Goal: Transaction & Acquisition: Purchase product/service

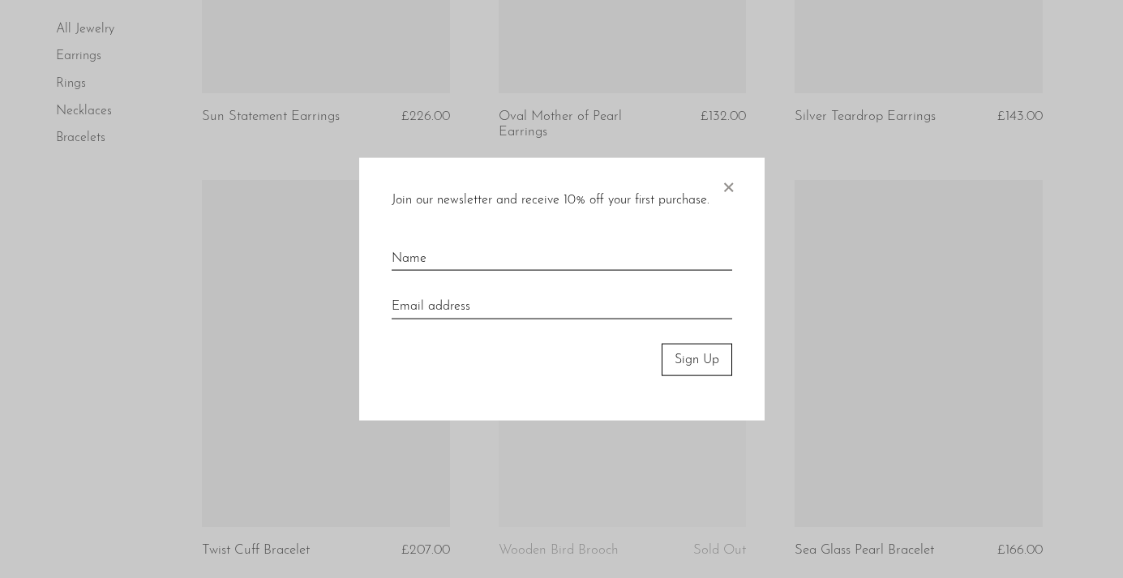
scroll to position [1280, 0]
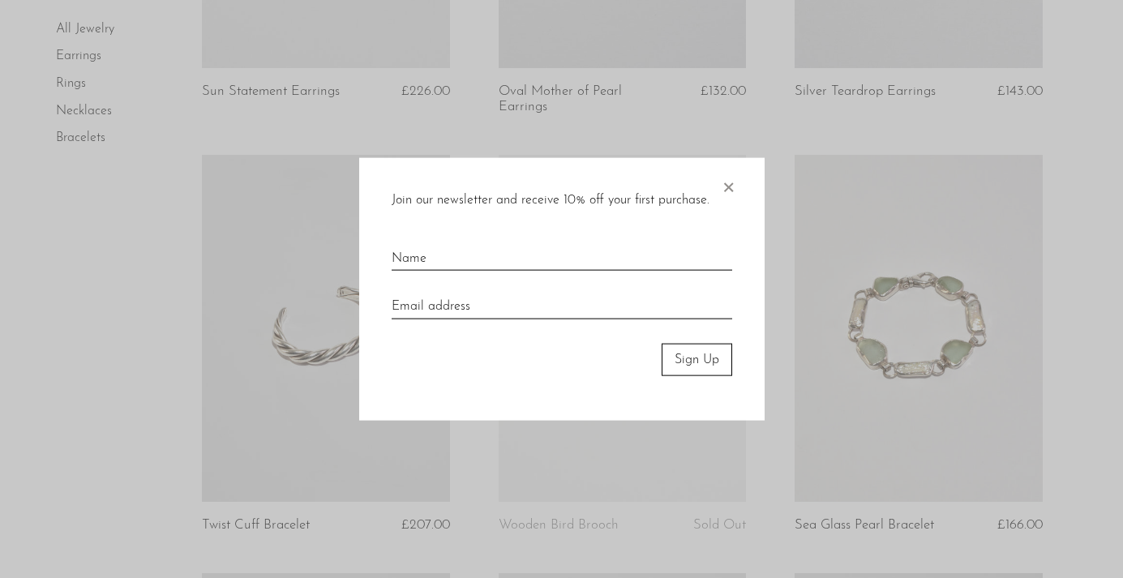
click at [732, 186] on span "×" at bounding box center [728, 183] width 16 height 52
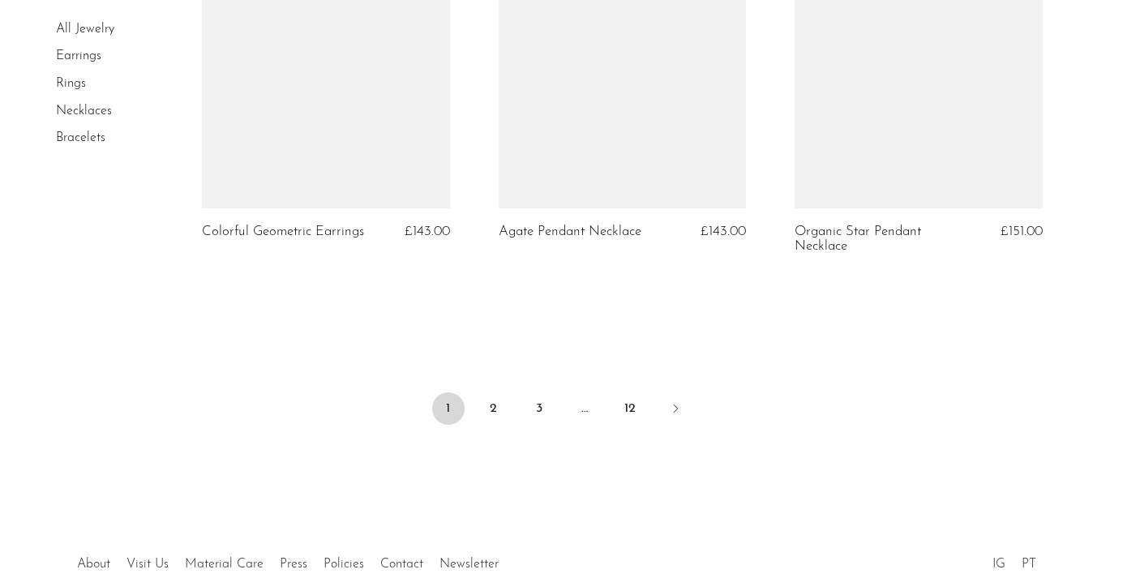
scroll to position [5061, 0]
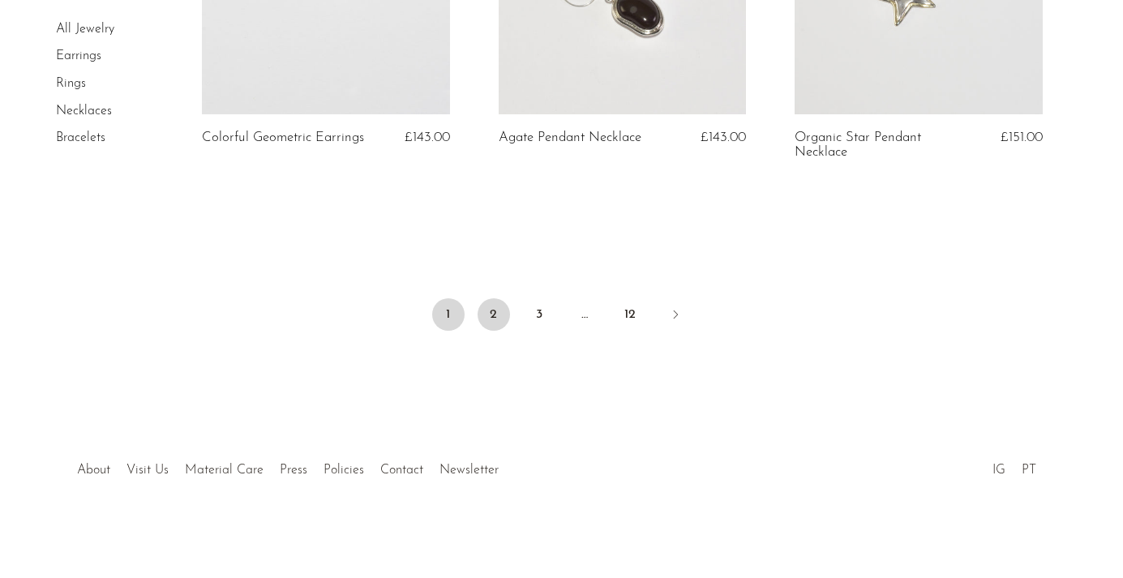
click at [499, 316] on link "2" at bounding box center [494, 314] width 32 height 32
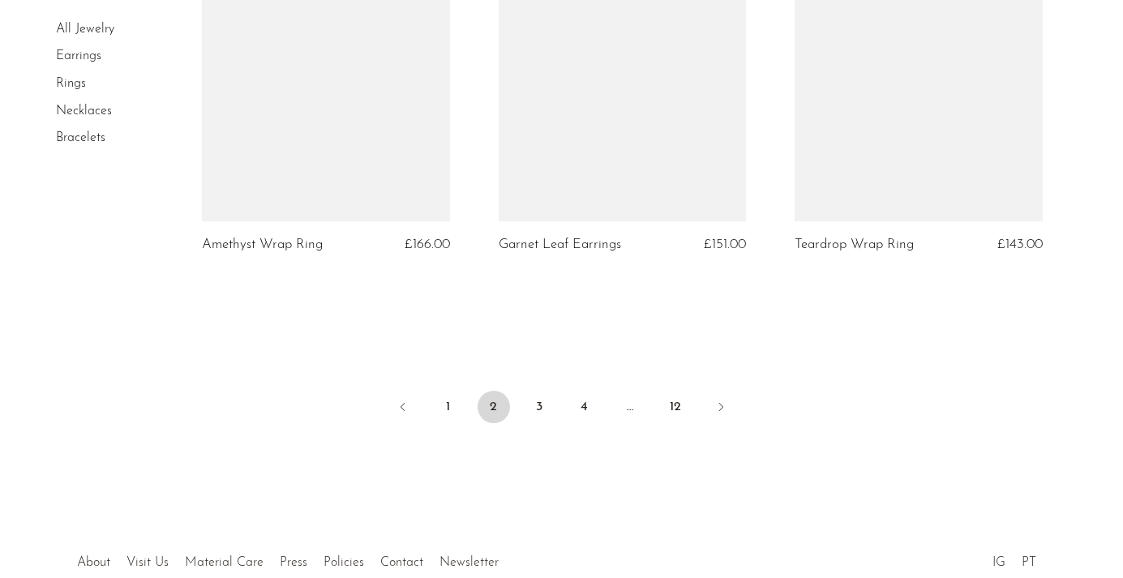
scroll to position [4975, 0]
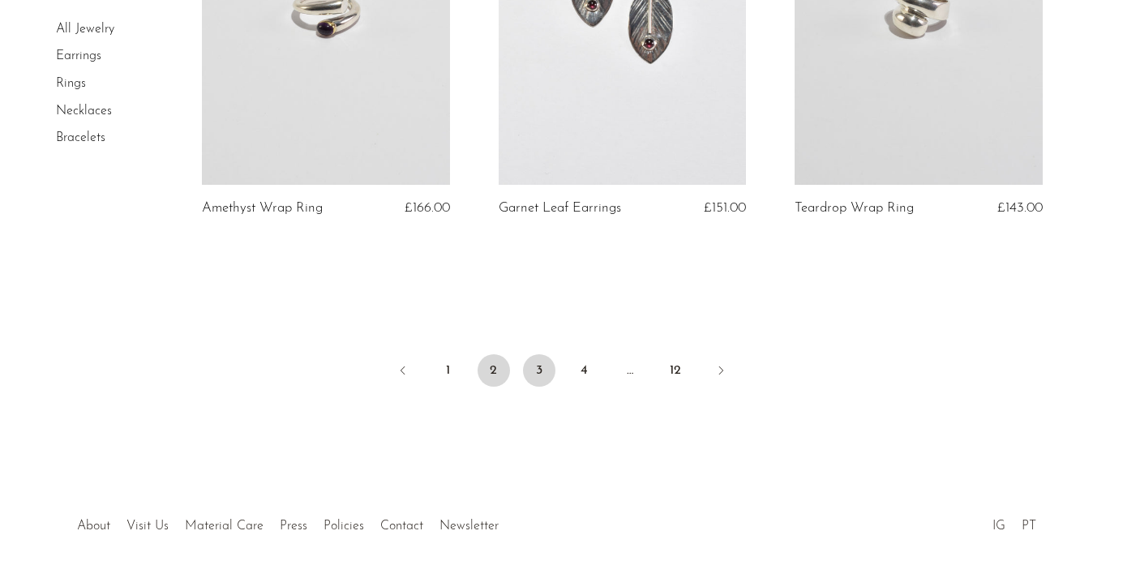
click at [548, 374] on link "3" at bounding box center [539, 370] width 32 height 32
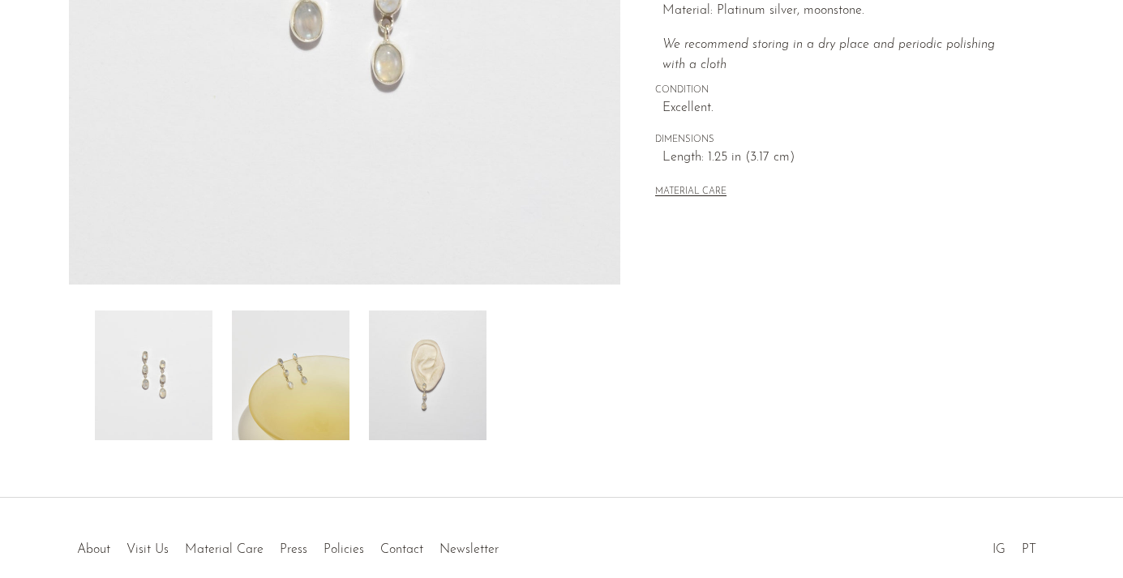
scroll to position [344, 0]
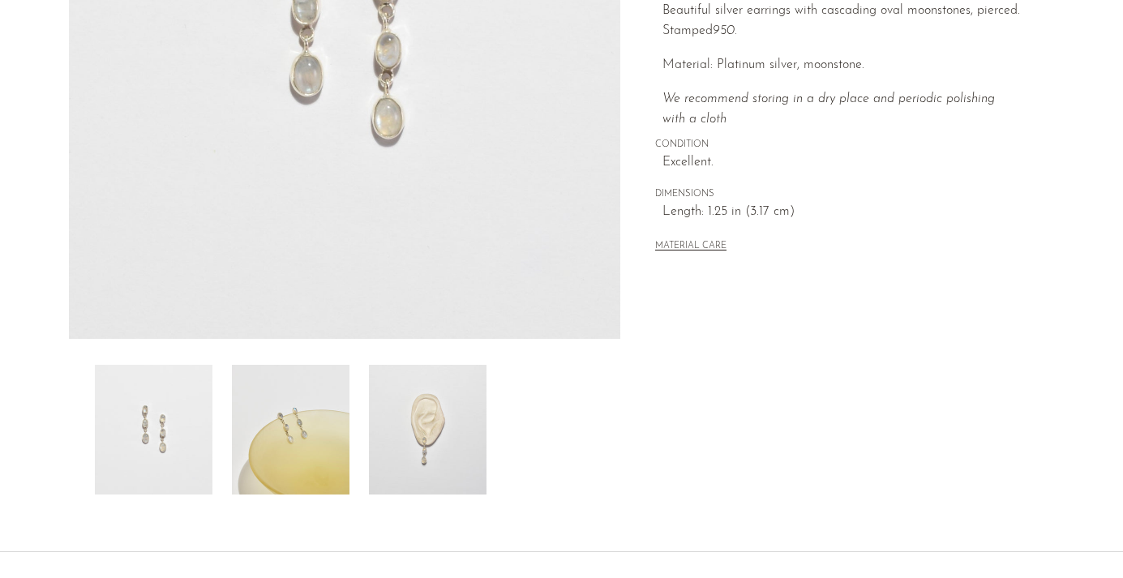
click at [403, 414] on img at bounding box center [428, 430] width 118 height 130
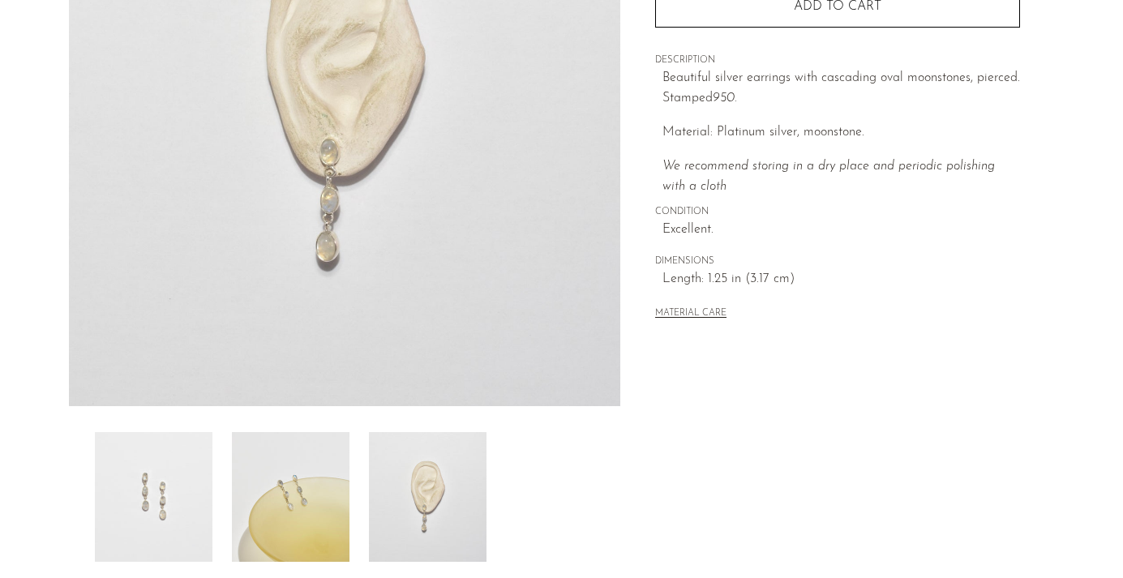
scroll to position [168, 0]
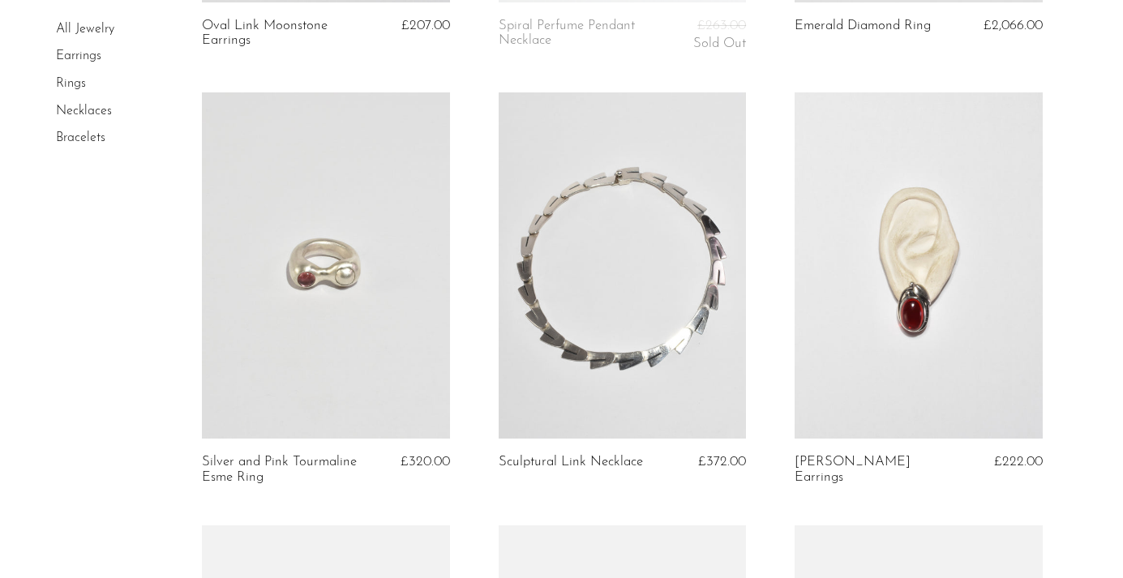
scroll to position [2258, 0]
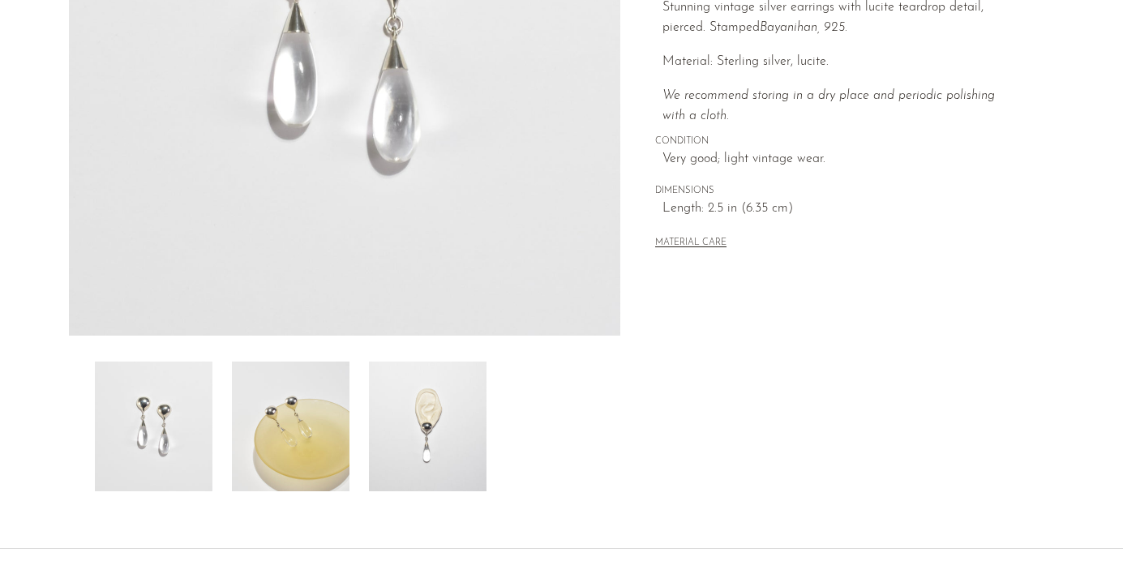
scroll to position [478, 0]
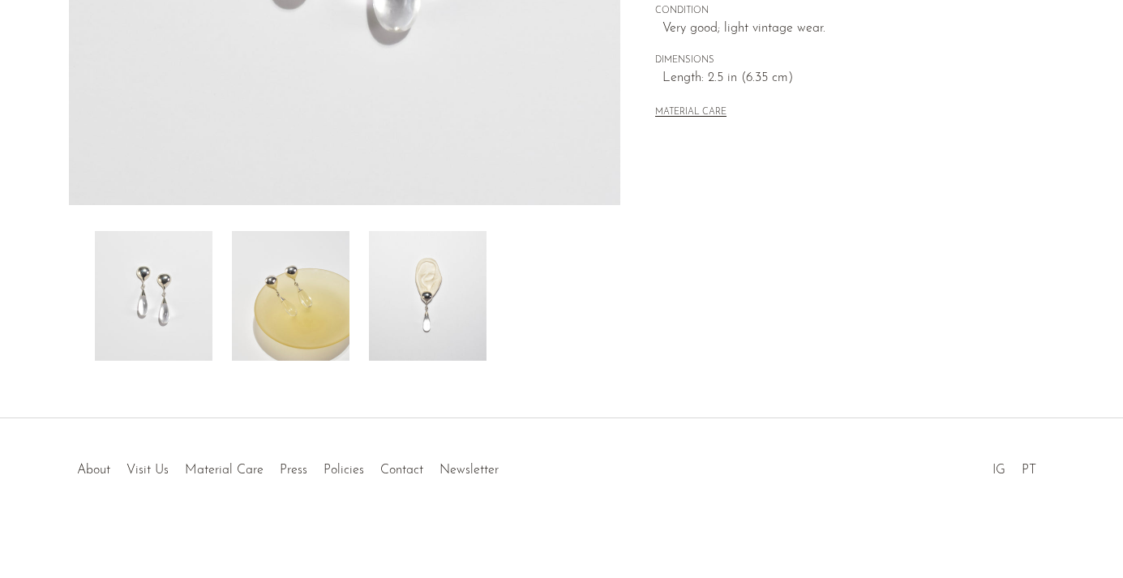
click at [474, 300] on img at bounding box center [428, 296] width 118 height 130
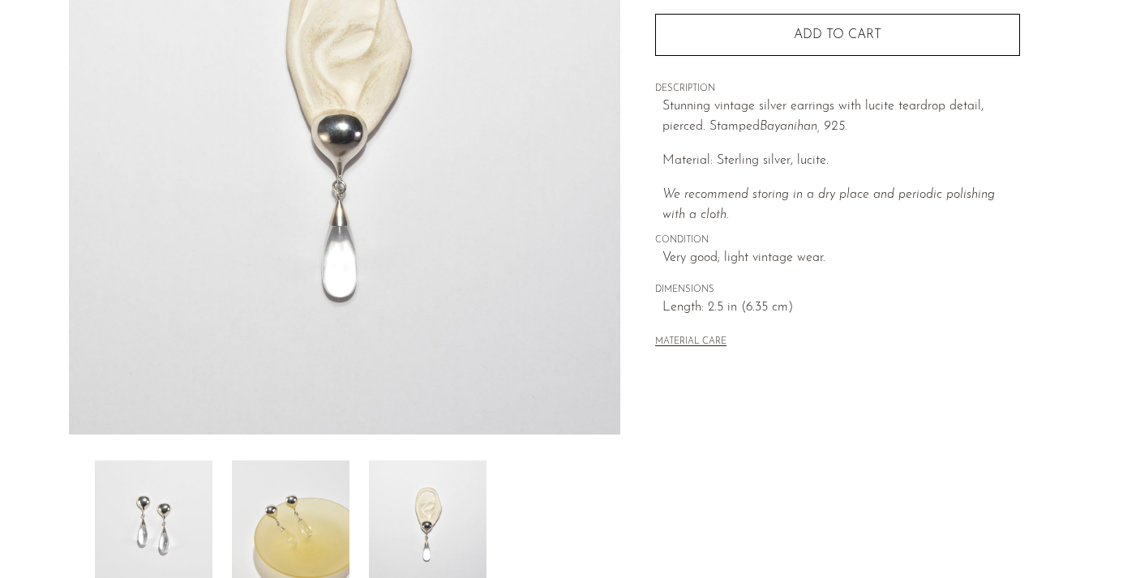
scroll to position [132, 0]
